Goal: Find specific page/section: Find specific page/section

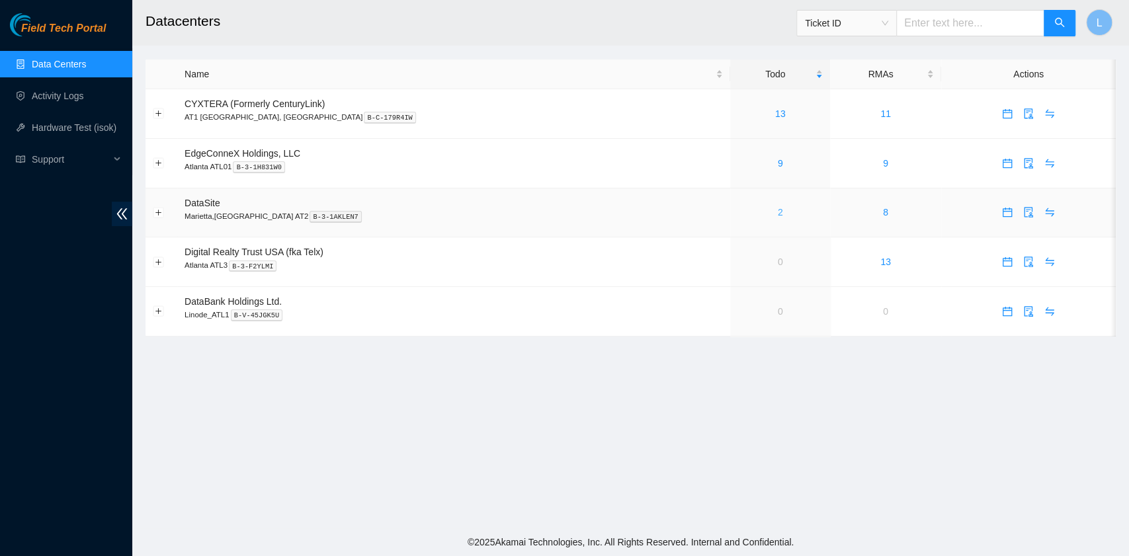
click at [778, 216] on link "2" at bounding box center [780, 212] width 5 height 11
